Goal: Task Accomplishment & Management: Manage account settings

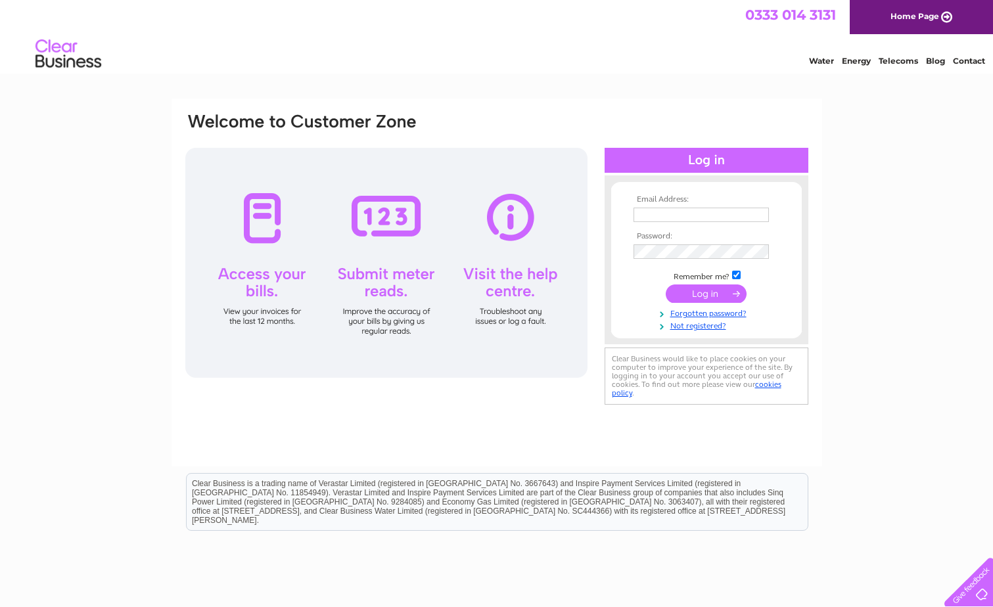
type input "[PERSON_NAME][EMAIL_ADDRESS][PERSON_NAME][DOMAIN_NAME]"
drag, startPoint x: 714, startPoint y: 292, endPoint x: 719, endPoint y: 283, distance: 10.6
click at [714, 291] on input "submit" at bounding box center [706, 294] width 81 height 18
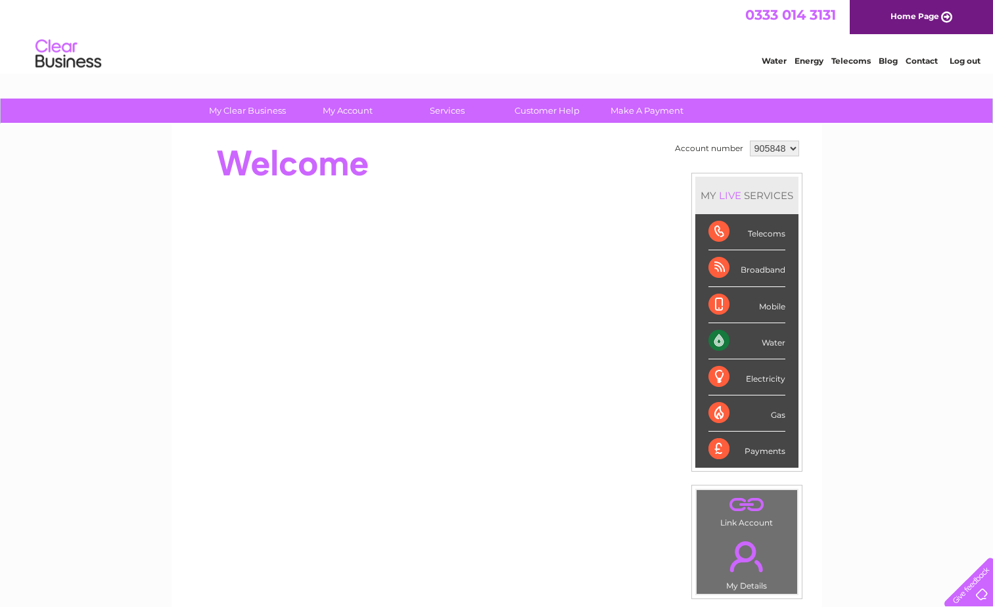
drag, startPoint x: 924, startPoint y: 360, endPoint x: 905, endPoint y: 379, distance: 26.5
click at [924, 360] on div "My Clear Business Login Details My Details My Preferences Link Account My Accou…" at bounding box center [496, 468] width 993 height 739
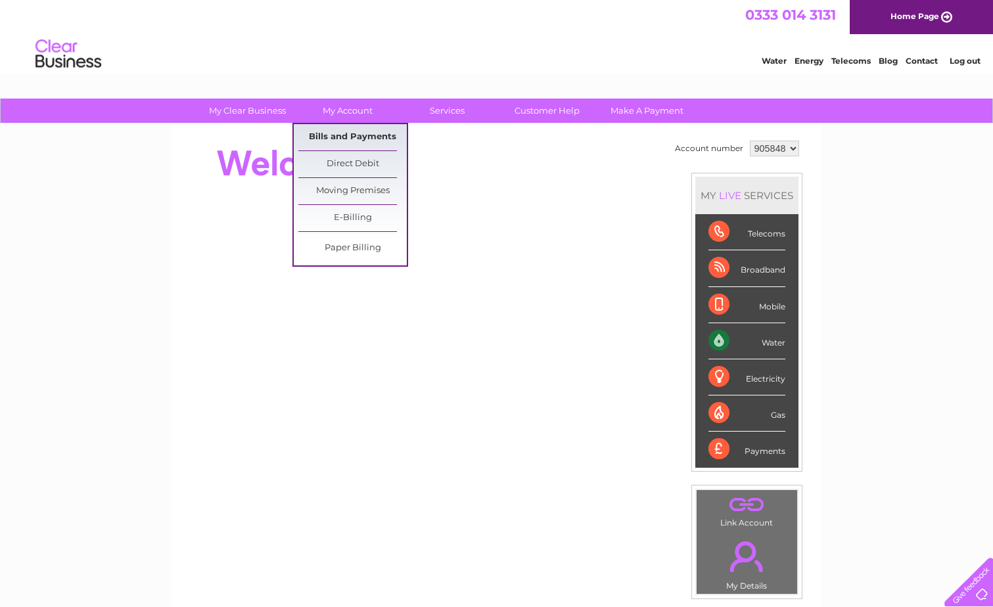
click at [363, 139] on link "Bills and Payments" at bounding box center [352, 137] width 108 height 26
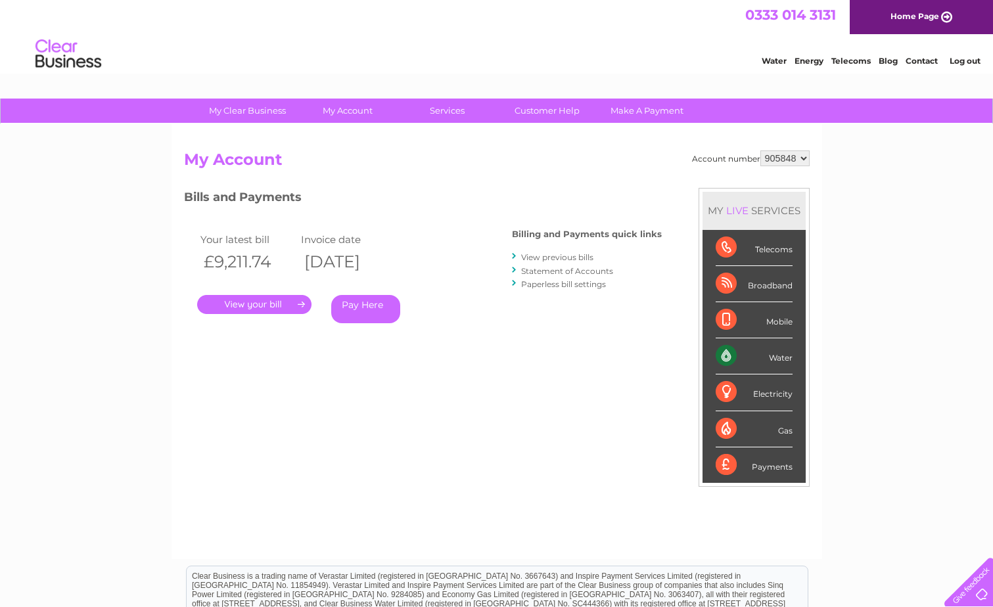
click at [575, 258] on link "View previous bills" at bounding box center [557, 257] width 72 height 10
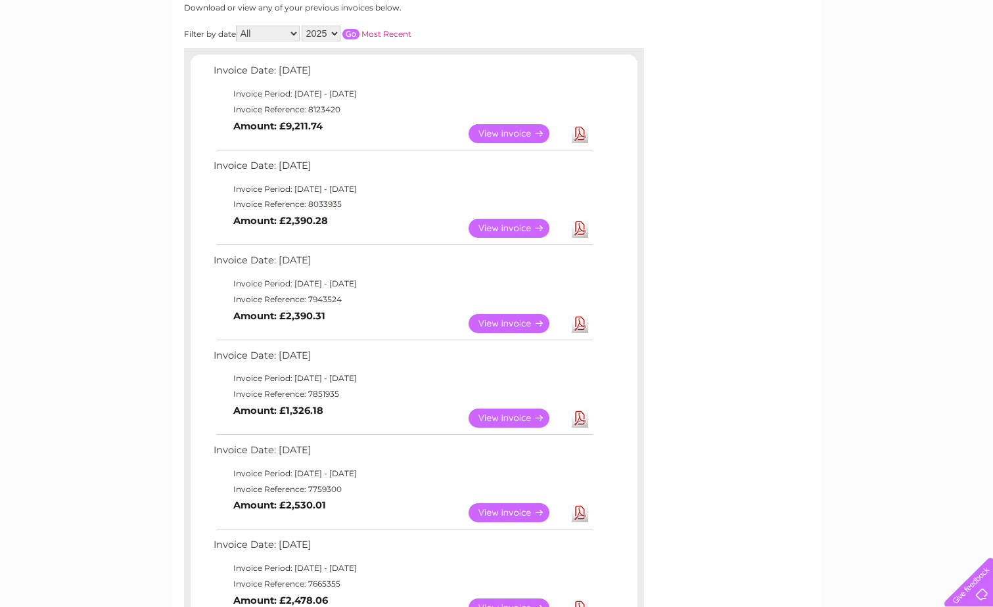
scroll to position [197, 0]
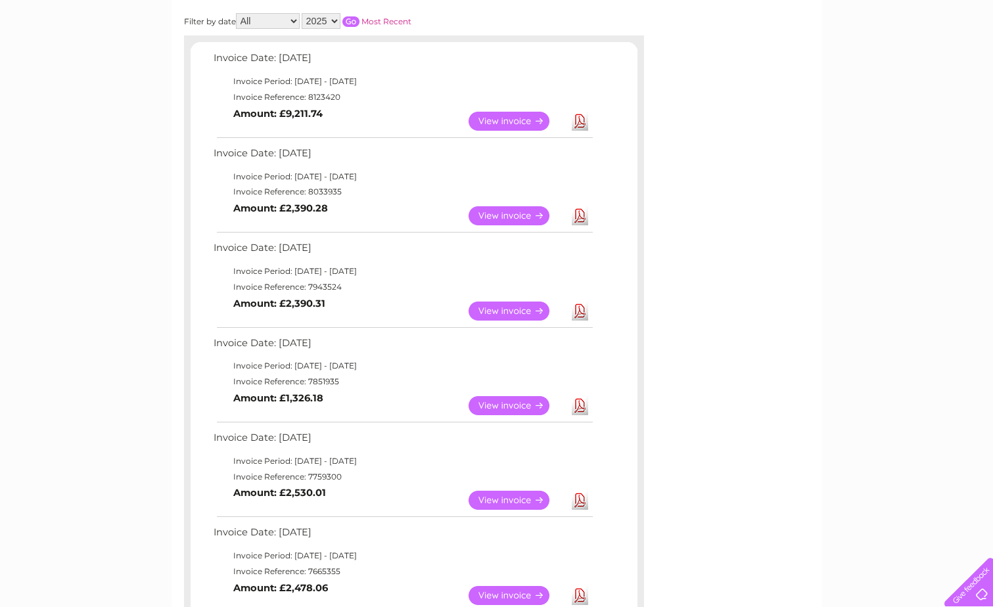
click at [576, 221] on link "Download" at bounding box center [580, 215] width 16 height 19
click at [584, 120] on link "Download" at bounding box center [580, 121] width 16 height 19
